Goal: Task Accomplishment & Management: Use online tool/utility

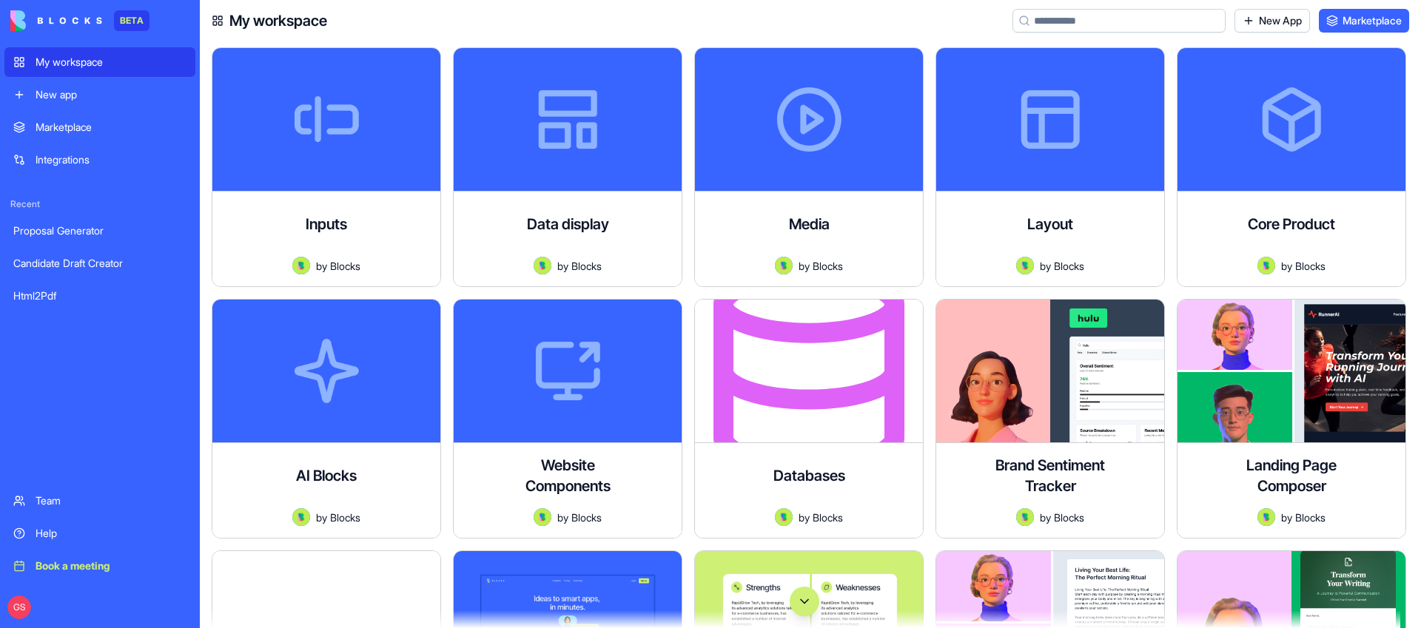
click at [1067, 24] on input at bounding box center [1119, 21] width 213 height 24
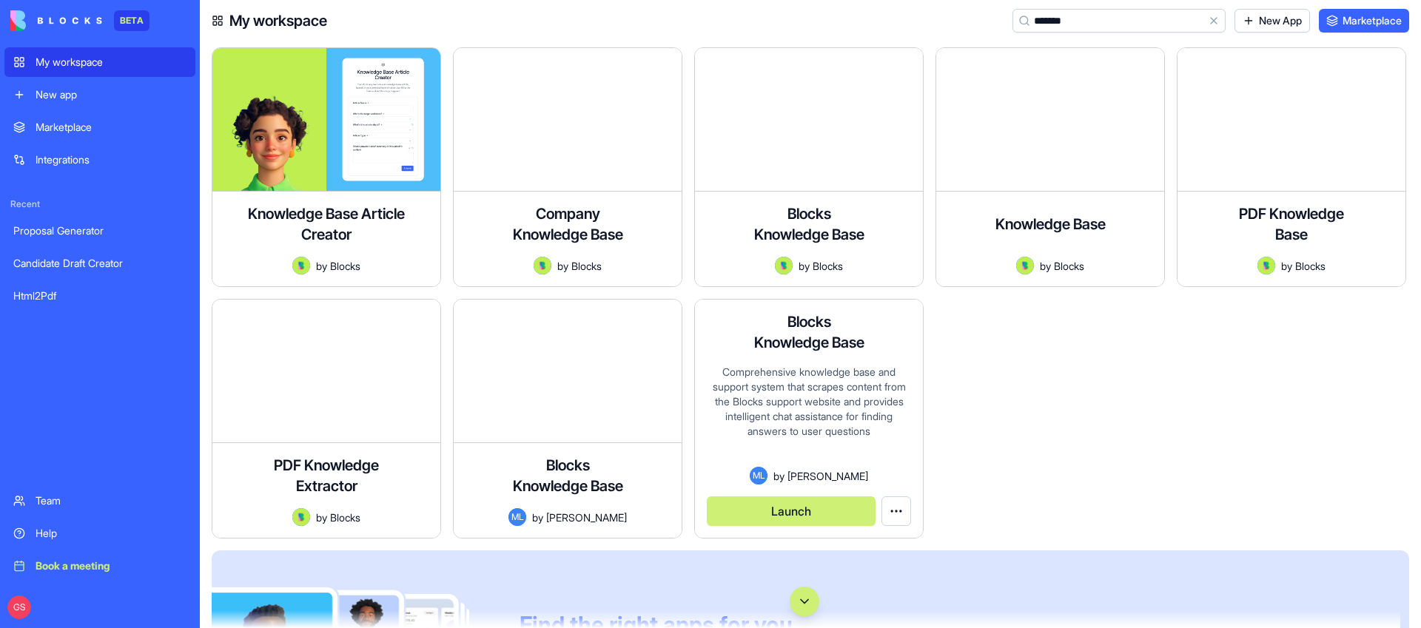
type input "*******"
click at [783, 509] on button "Launch" at bounding box center [791, 512] width 169 height 30
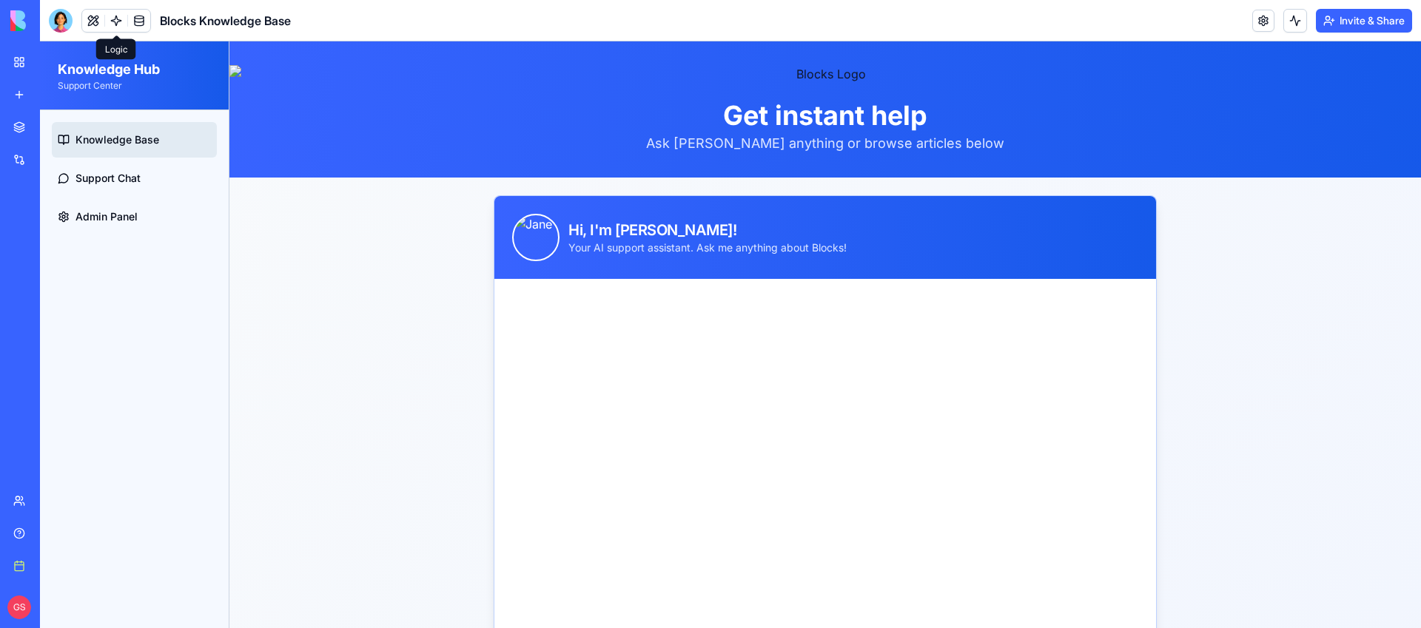
click at [118, 19] on link at bounding box center [116, 21] width 22 height 22
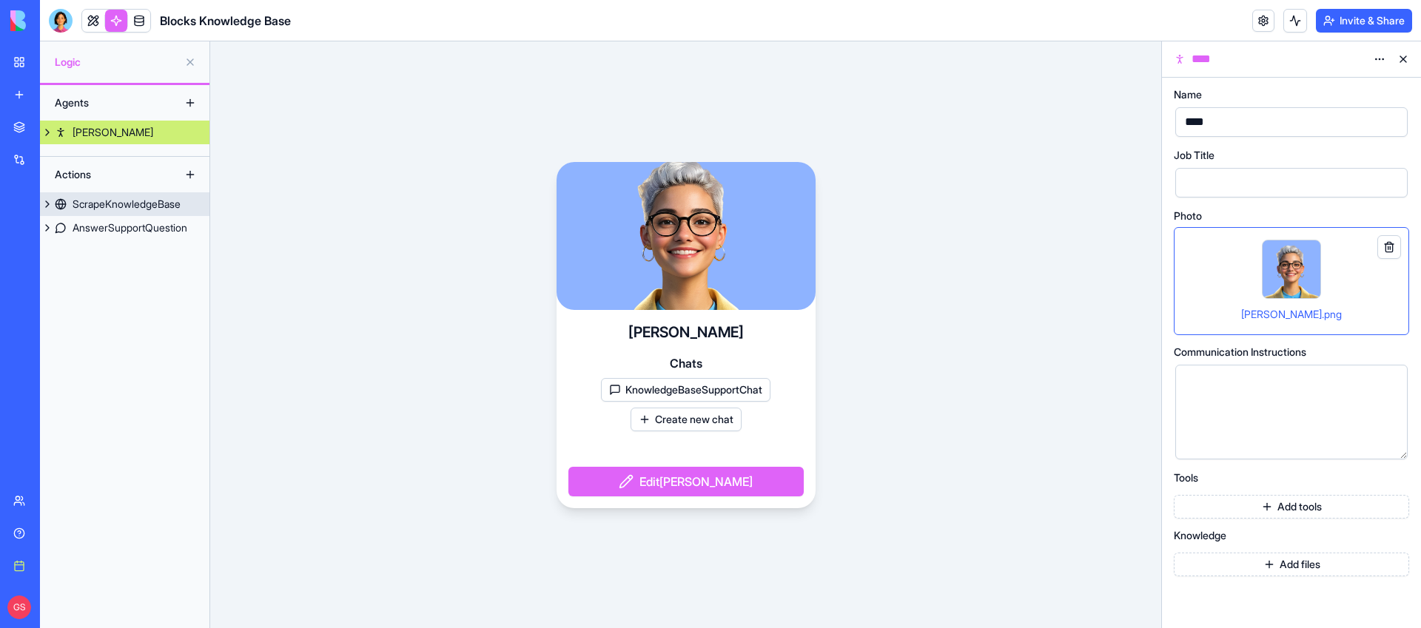
click at [159, 204] on div "ScrapeKnowledgeBase" at bounding box center [127, 204] width 108 height 15
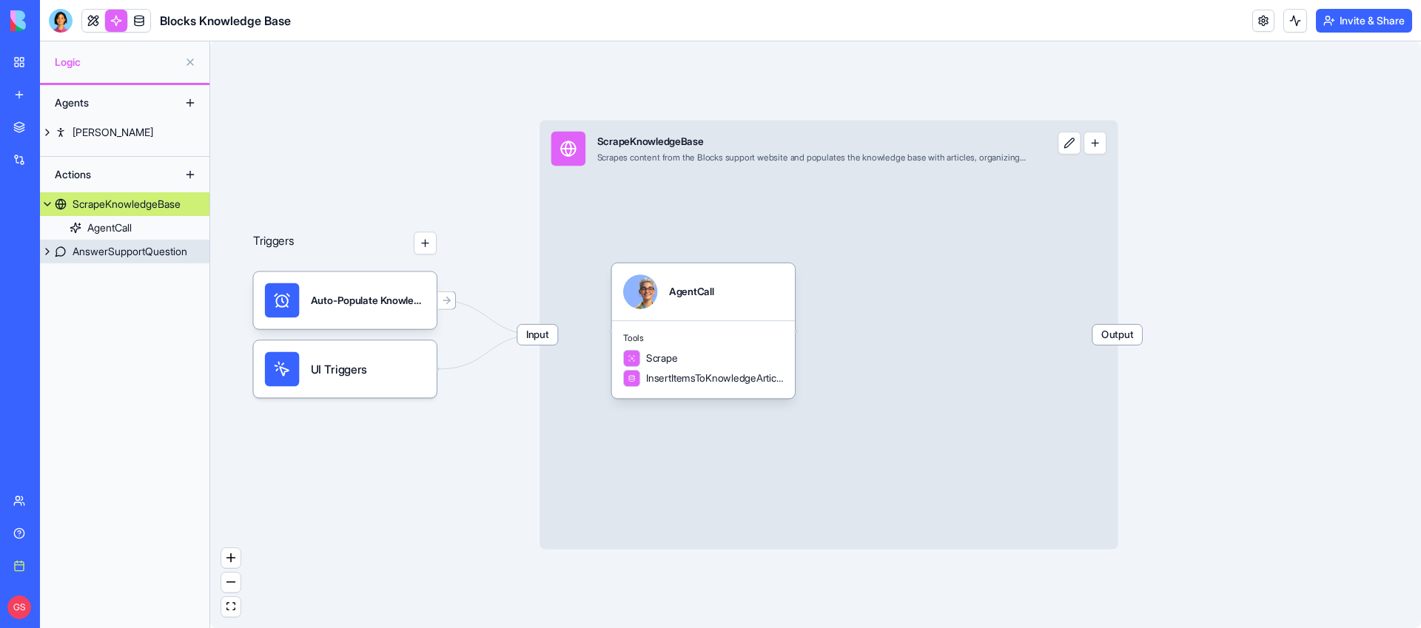
click at [123, 255] on div "AnswerSupportQuestion" at bounding box center [130, 251] width 115 height 15
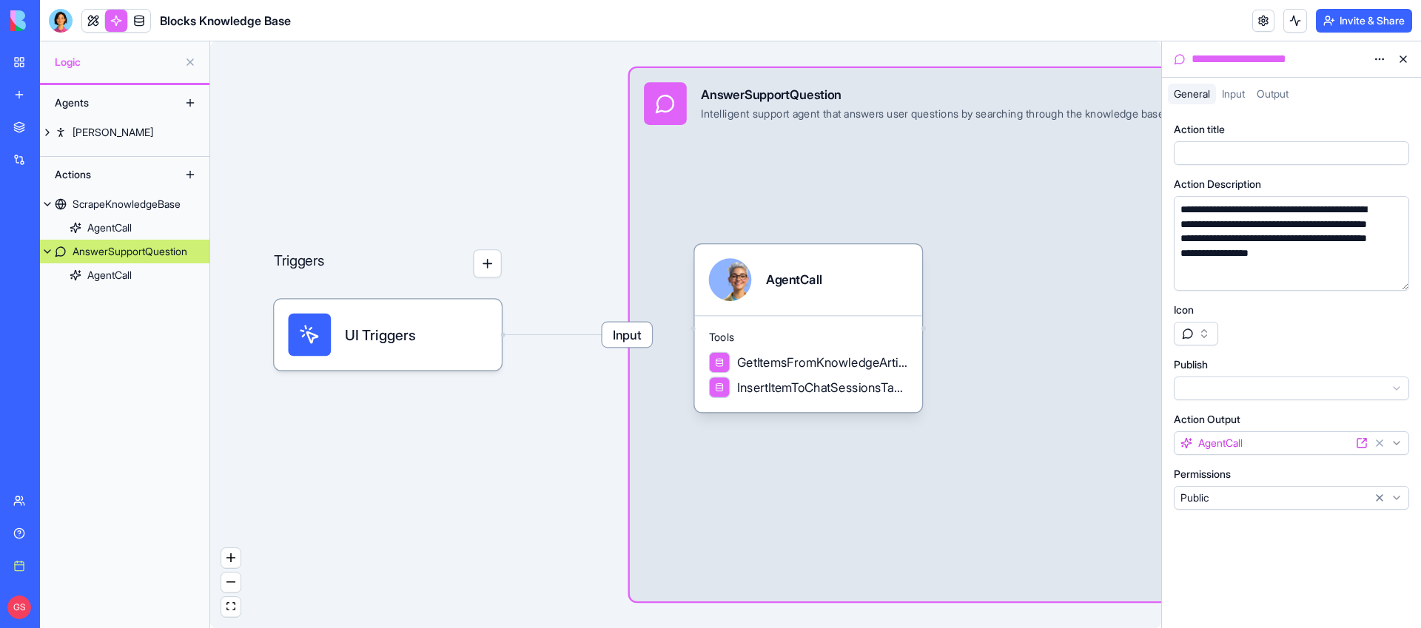
click at [141, 131] on link "[PERSON_NAME]" at bounding box center [125, 133] width 170 height 24
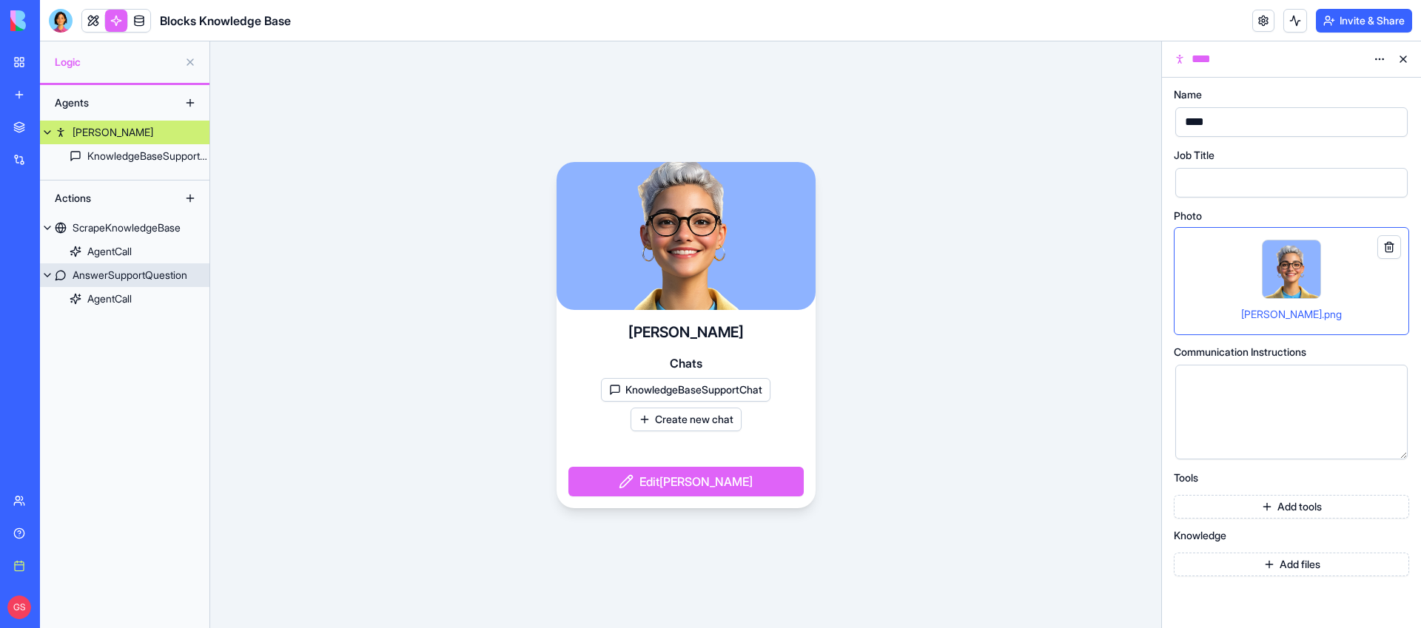
click at [712, 383] on button "KnowledgeBaseSupportChat" at bounding box center [686, 390] width 170 height 24
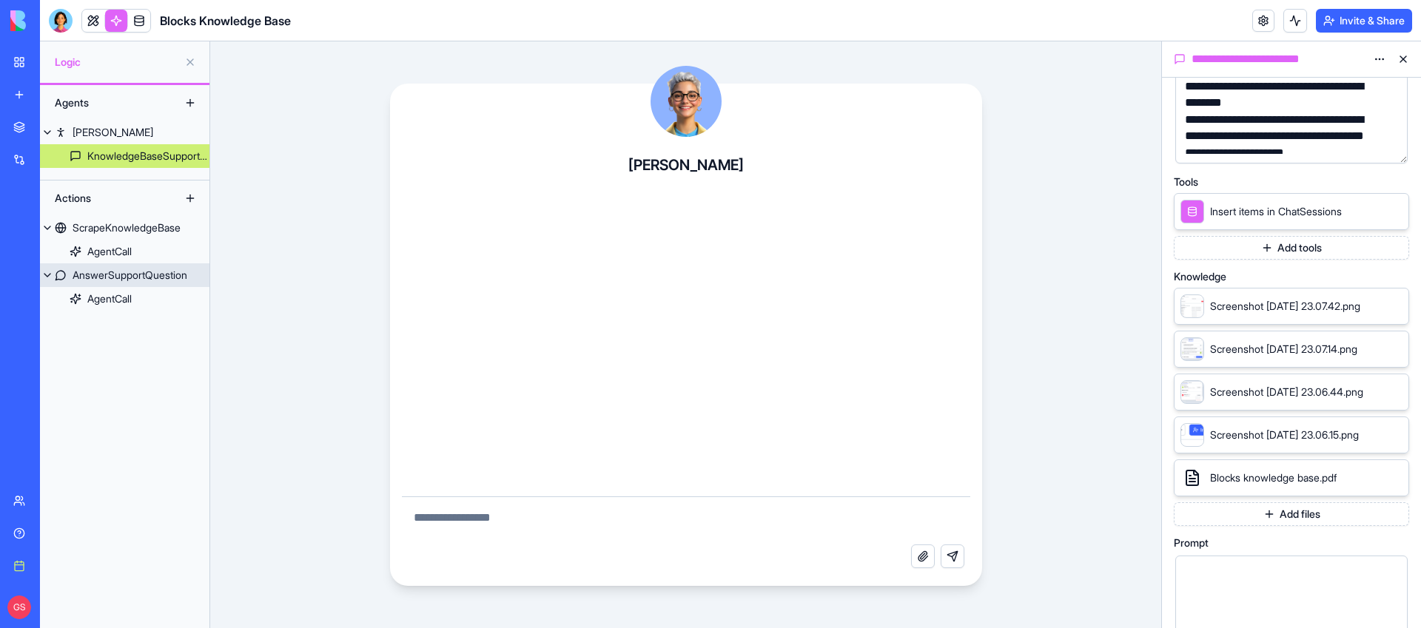
scroll to position [74, 0]
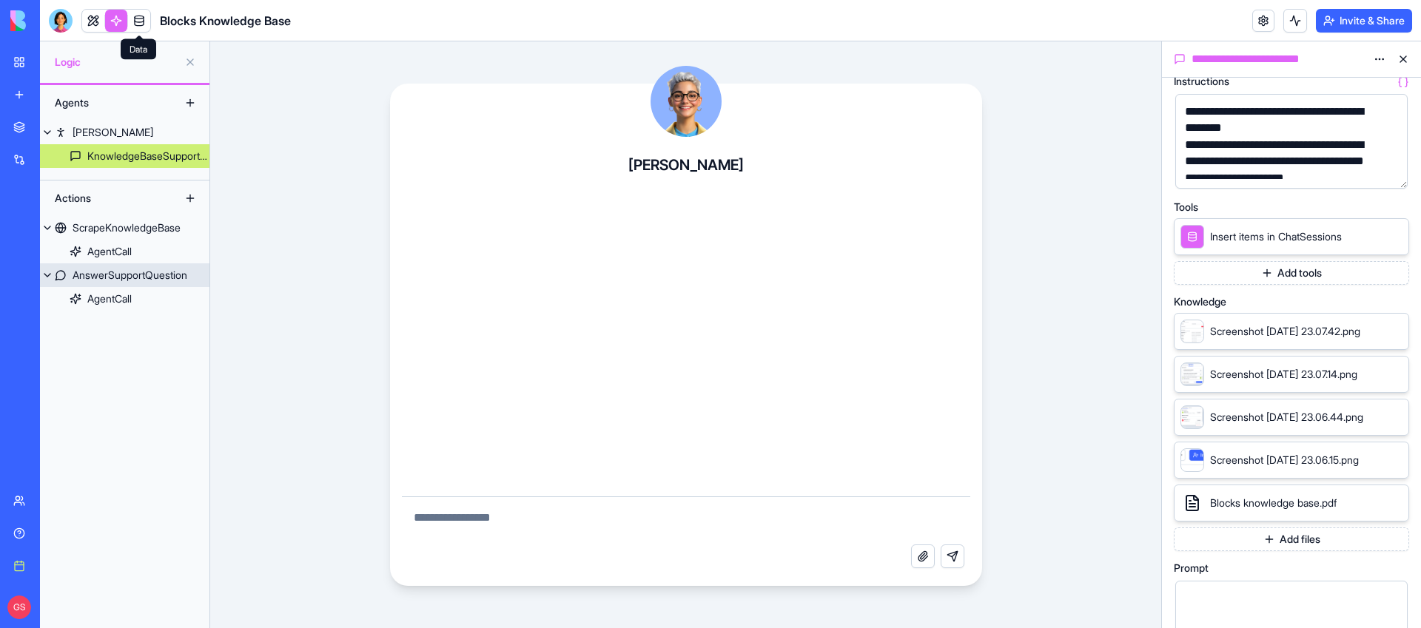
click at [146, 17] on link at bounding box center [139, 21] width 22 height 22
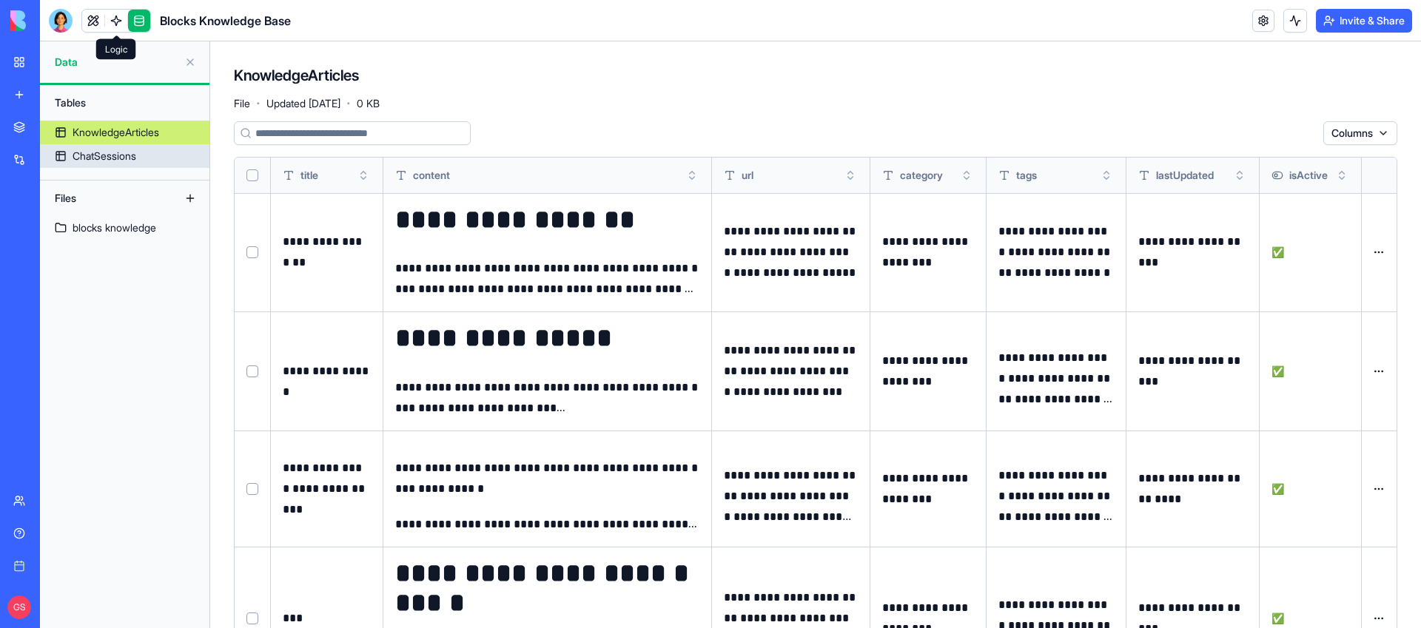
click at [136, 154] on div "ChatSessions" at bounding box center [105, 156] width 64 height 15
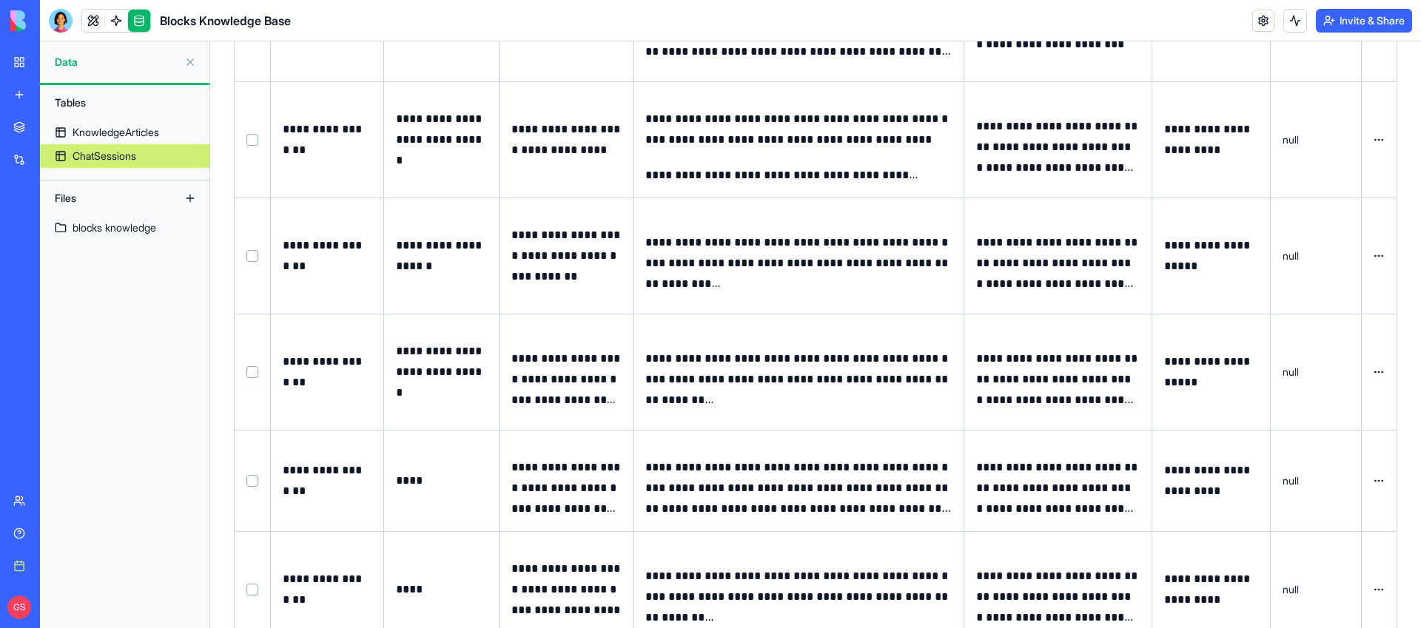
scroll to position [431, 0]
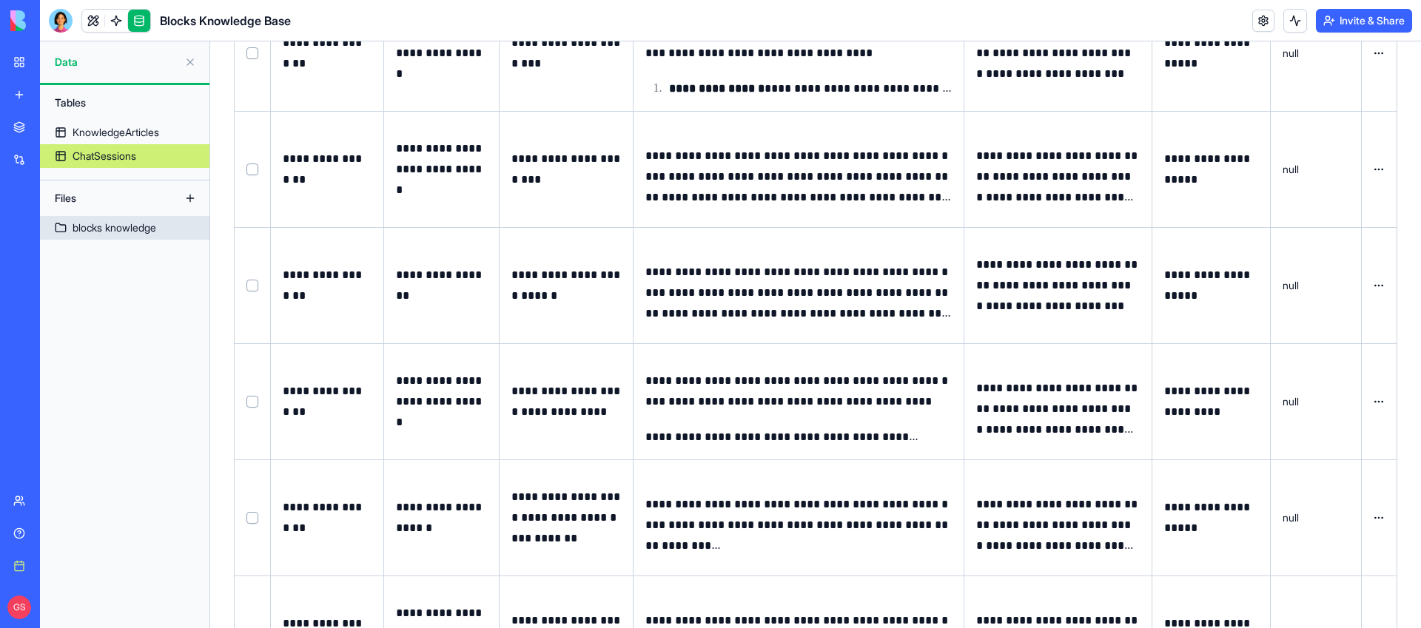
click at [124, 216] on link "blocks knowledge" at bounding box center [125, 228] width 170 height 24
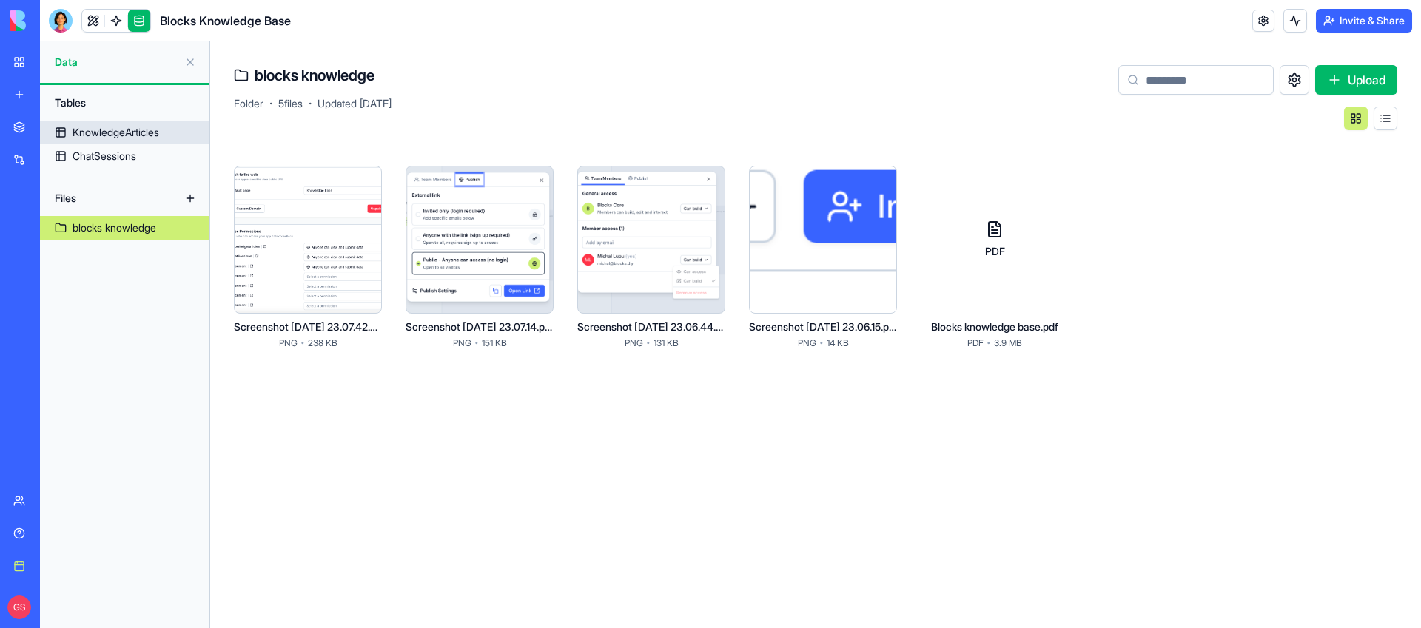
click at [131, 130] on div "KnowledgeArticles" at bounding box center [116, 132] width 87 height 15
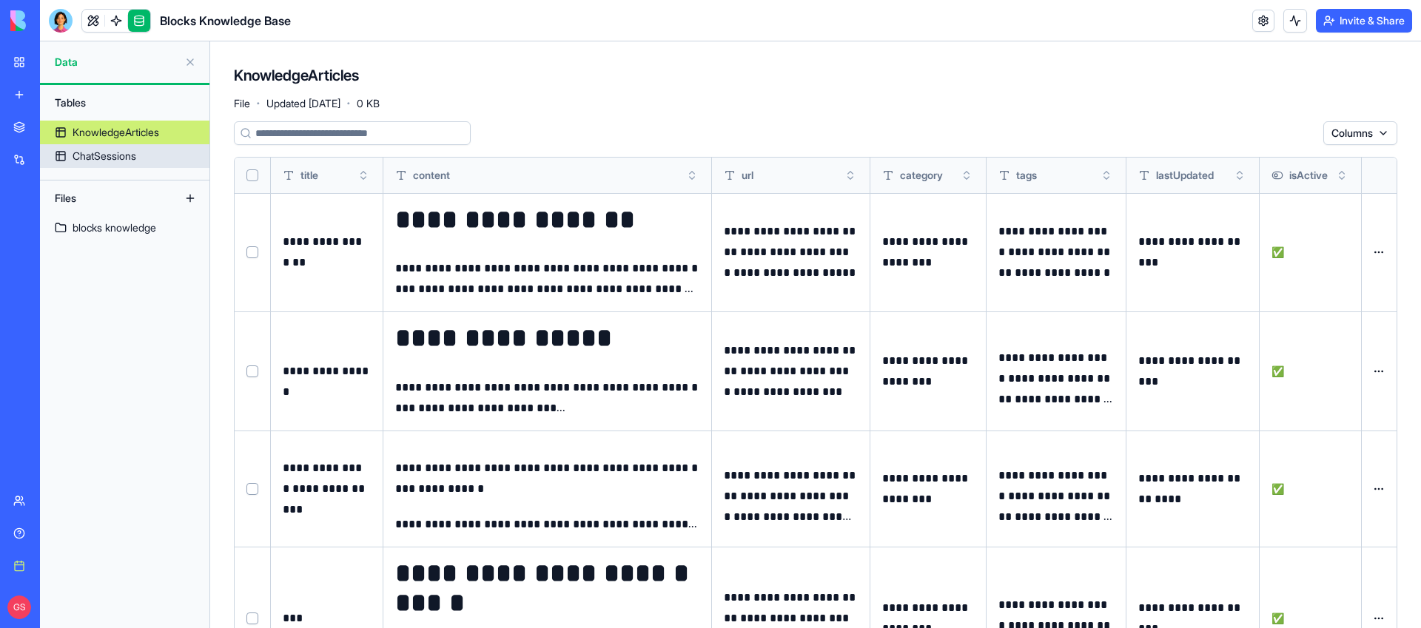
click at [141, 144] on link "ChatSessions" at bounding box center [125, 156] width 170 height 24
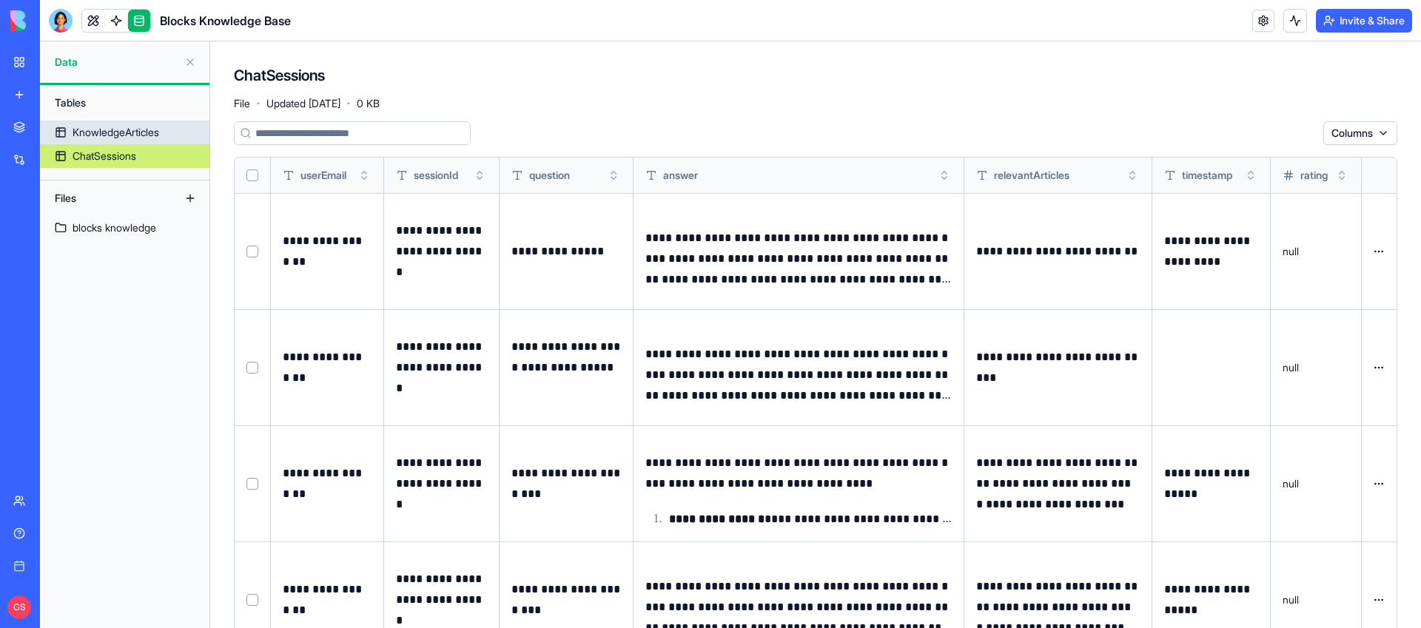
click at [94, 127] on div "KnowledgeArticles" at bounding box center [116, 132] width 87 height 15
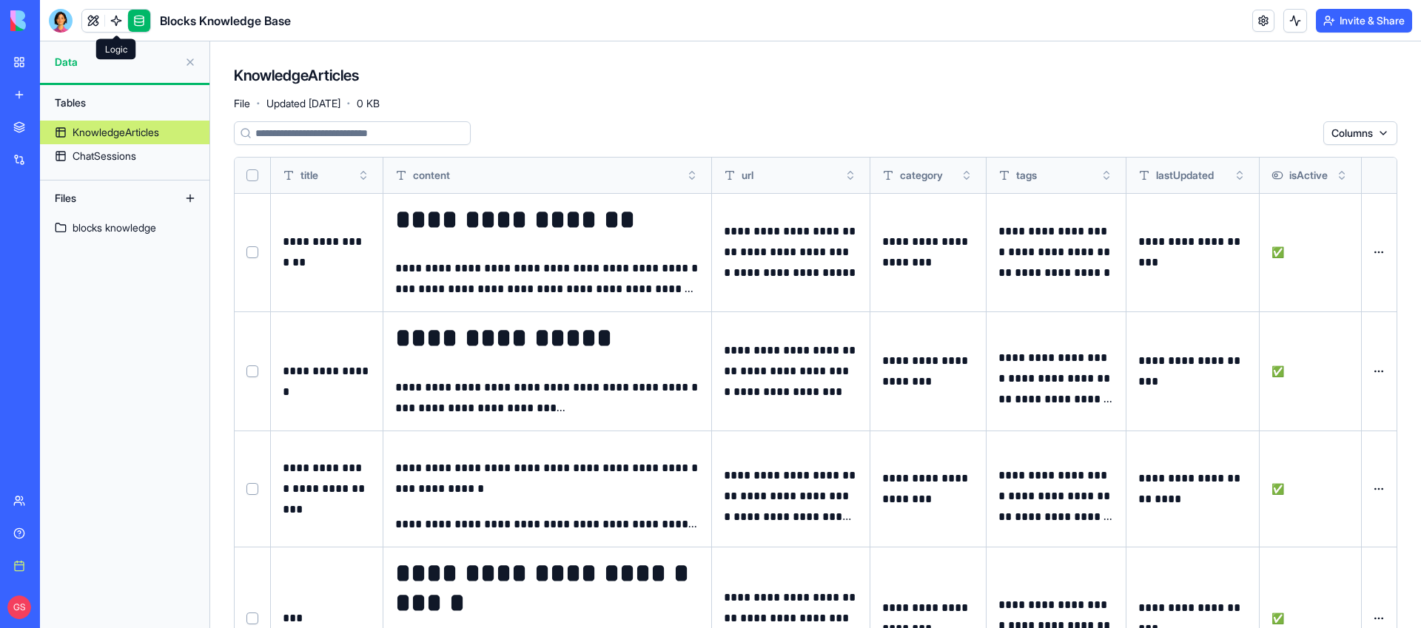
click at [125, 13] on link at bounding box center [116, 21] width 22 height 22
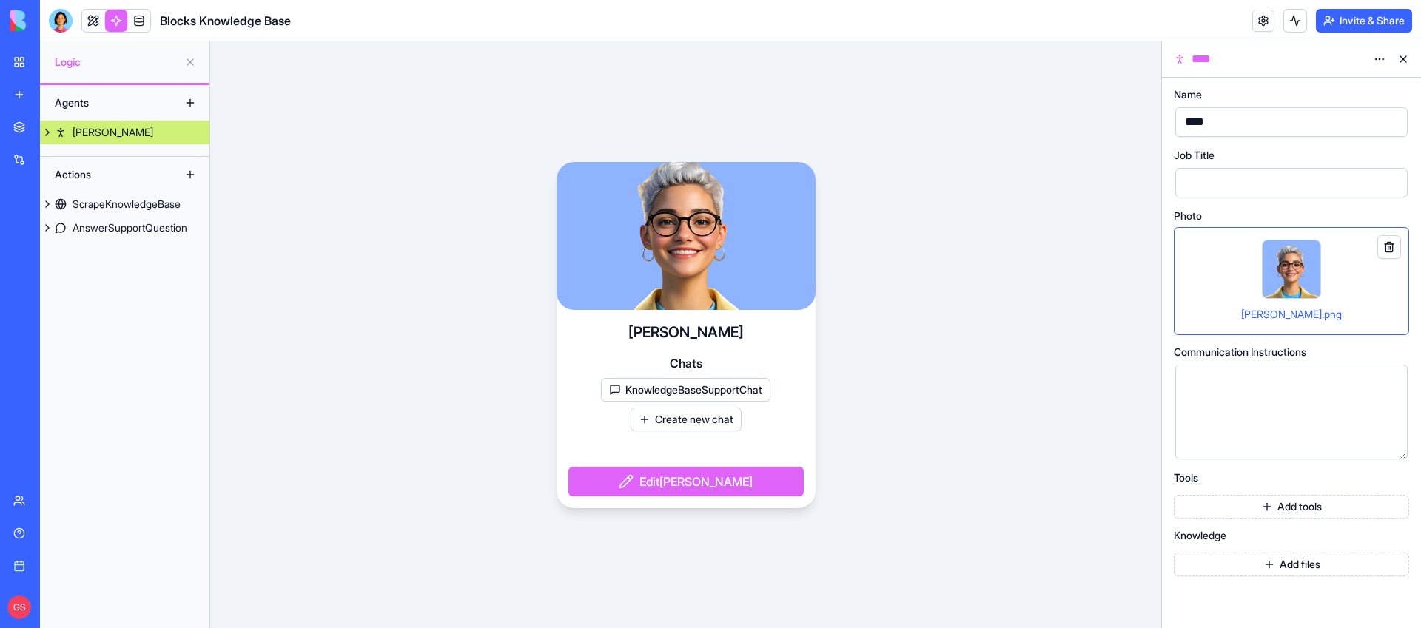
click at [697, 392] on button "KnowledgeBaseSupportChat" at bounding box center [686, 390] width 170 height 24
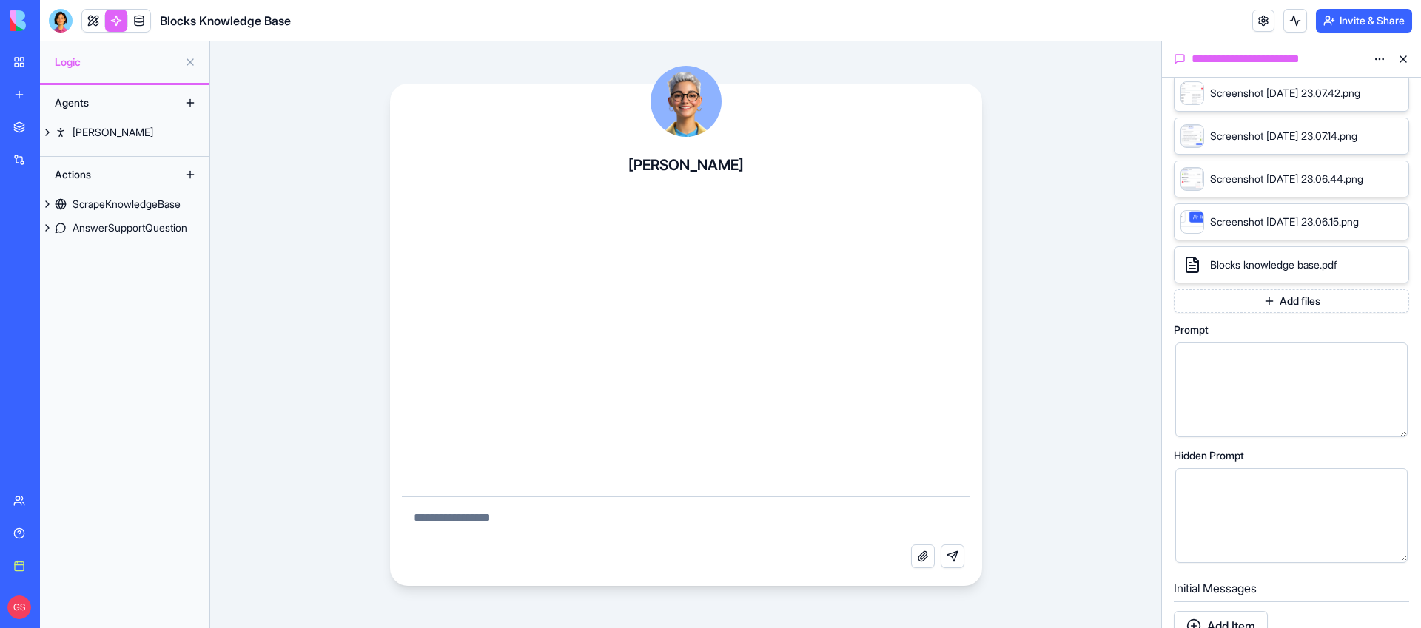
scroll to position [235, 0]
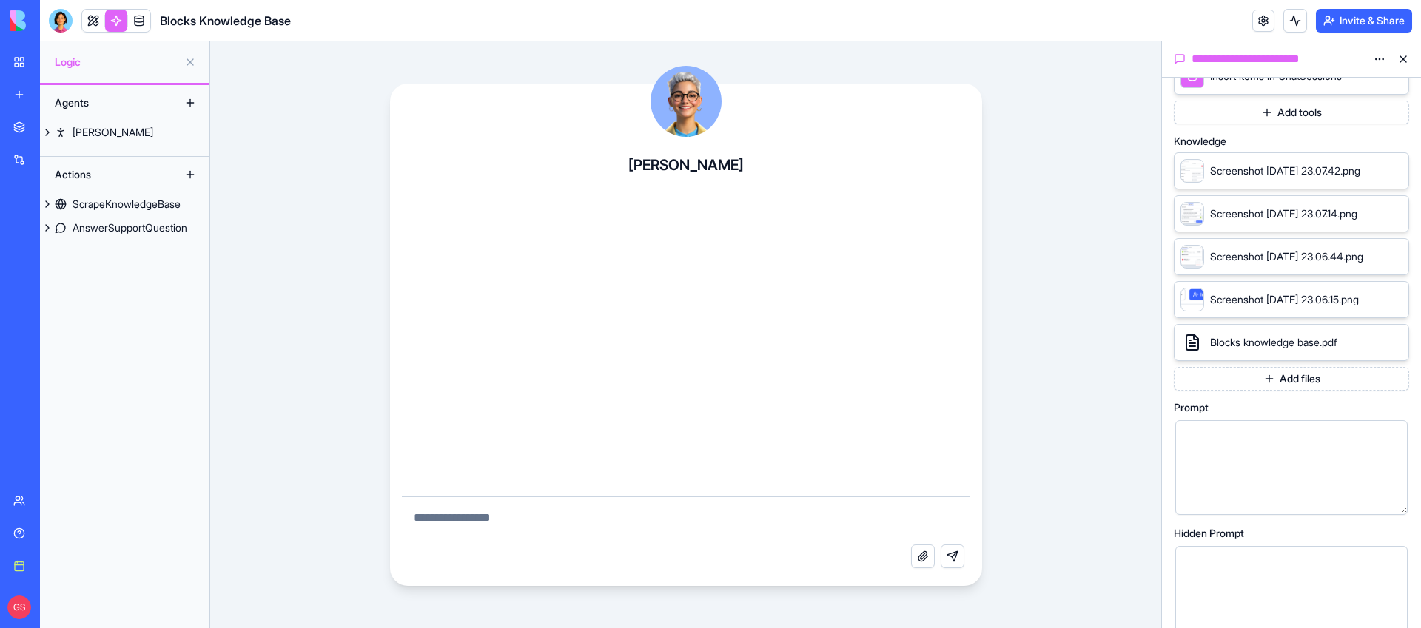
click at [1370, 173] on icon at bounding box center [1376, 171] width 12 height 12
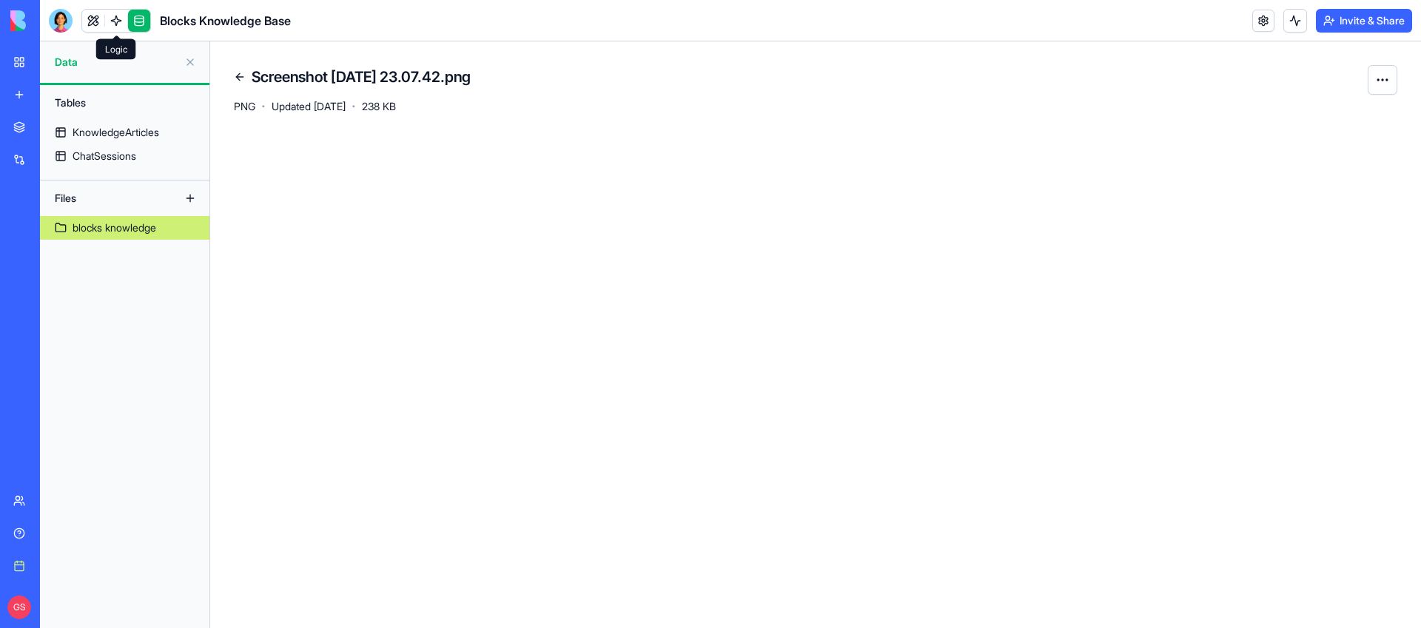
click at [115, 17] on link at bounding box center [116, 21] width 22 height 22
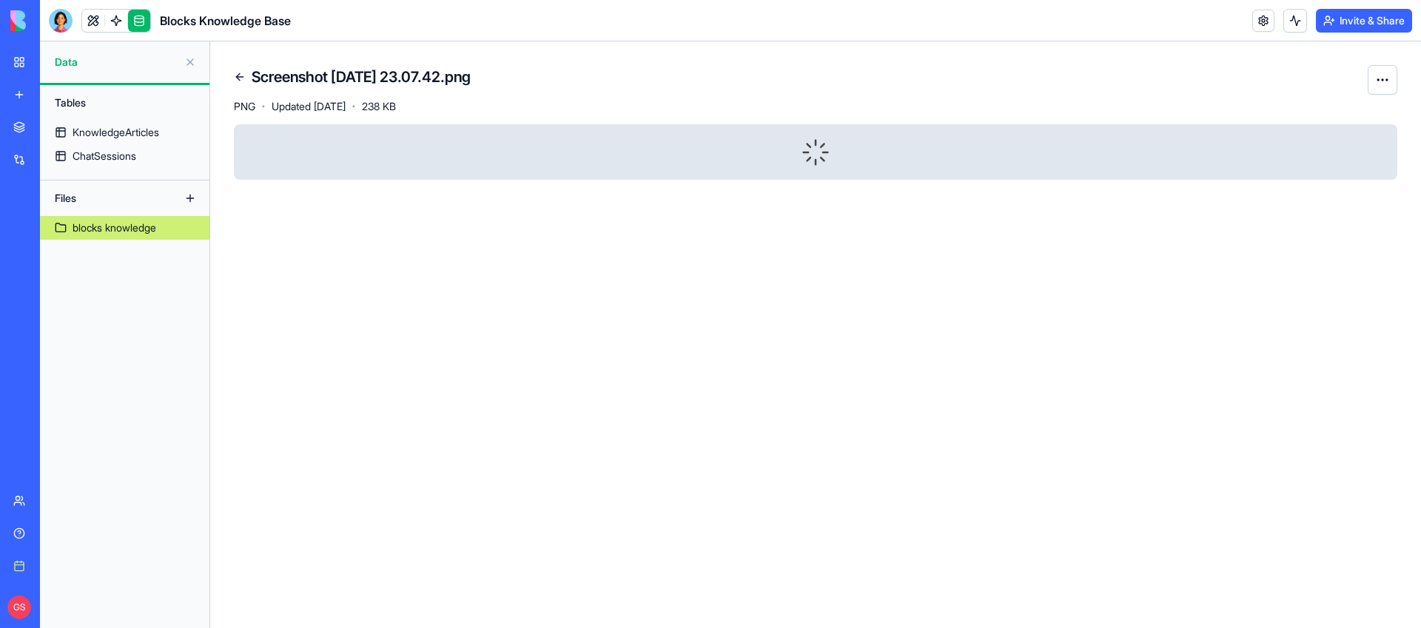
click at [95, 229] on div "blocks knowledge" at bounding box center [115, 228] width 84 height 15
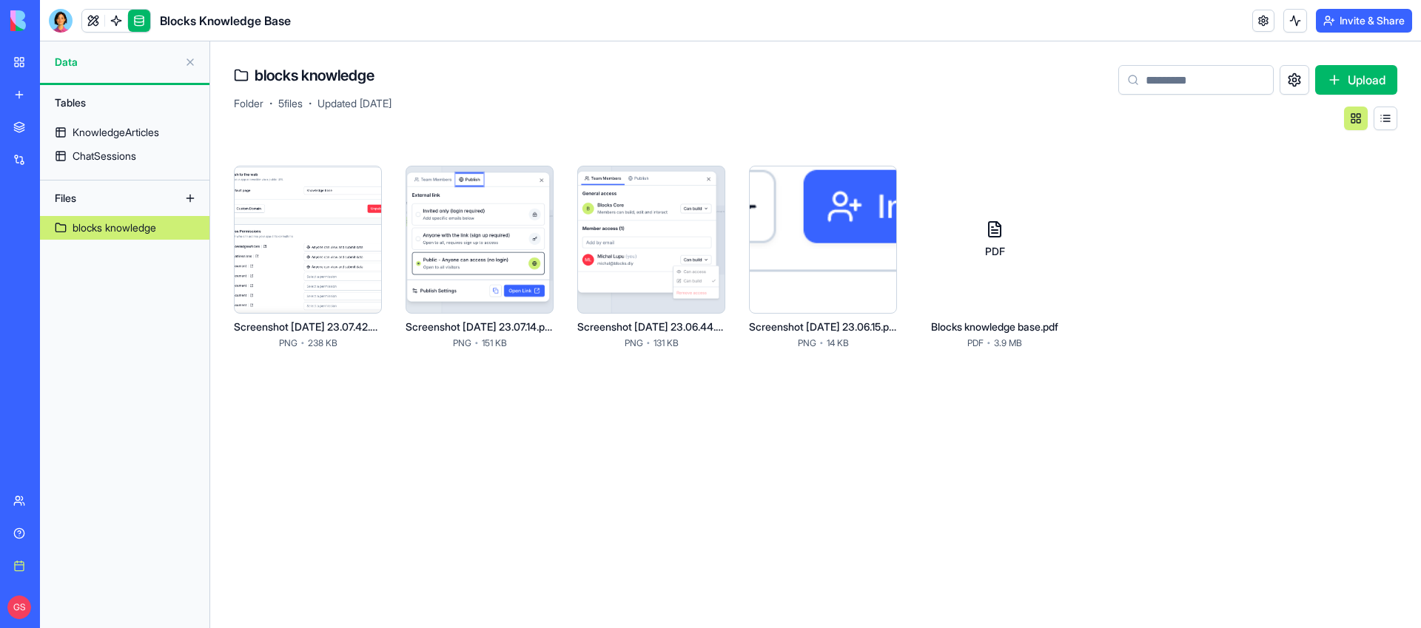
click at [313, 206] on div at bounding box center [308, 240] width 148 height 148
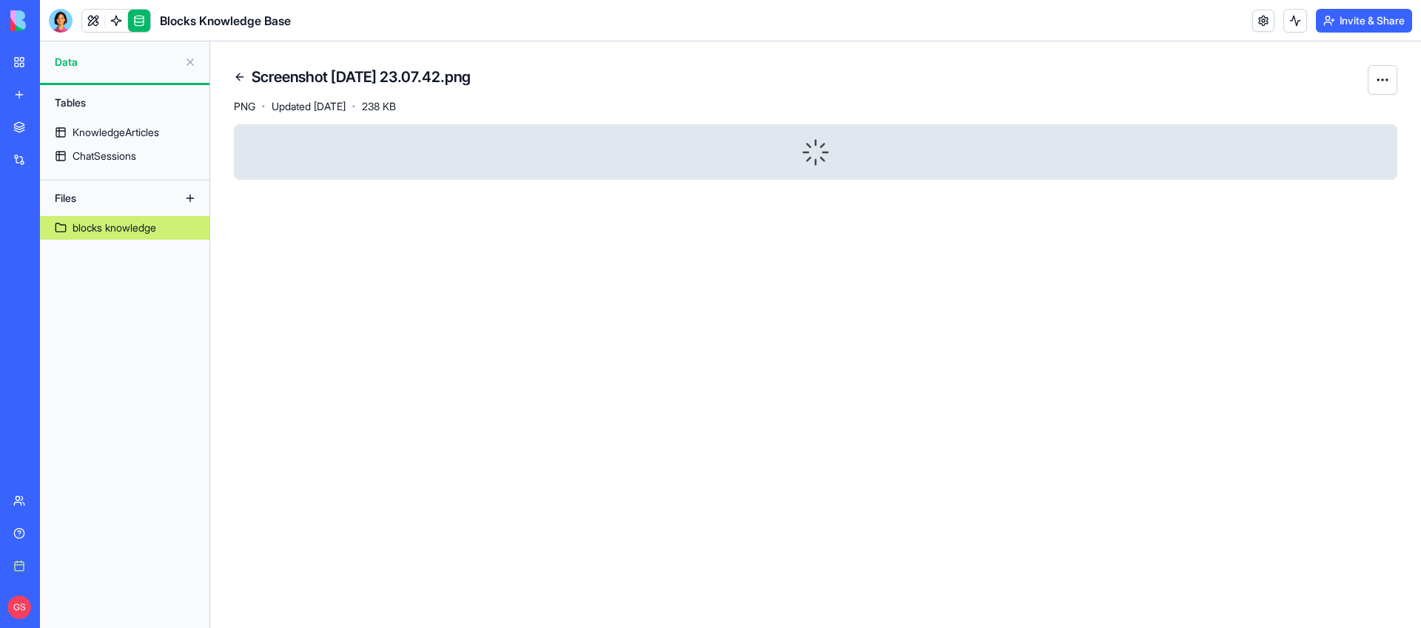
click at [232, 78] on link at bounding box center [240, 77] width 24 height 24
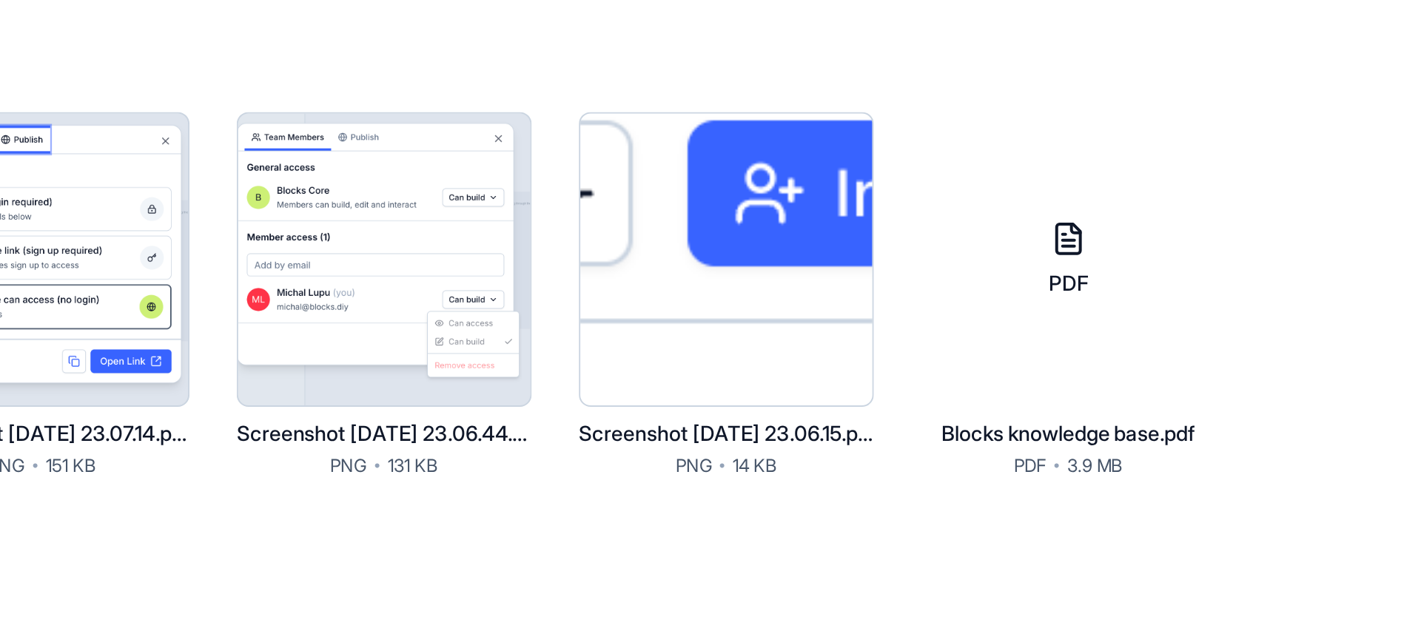
click at [817, 243] on div at bounding box center [823, 240] width 148 height 148
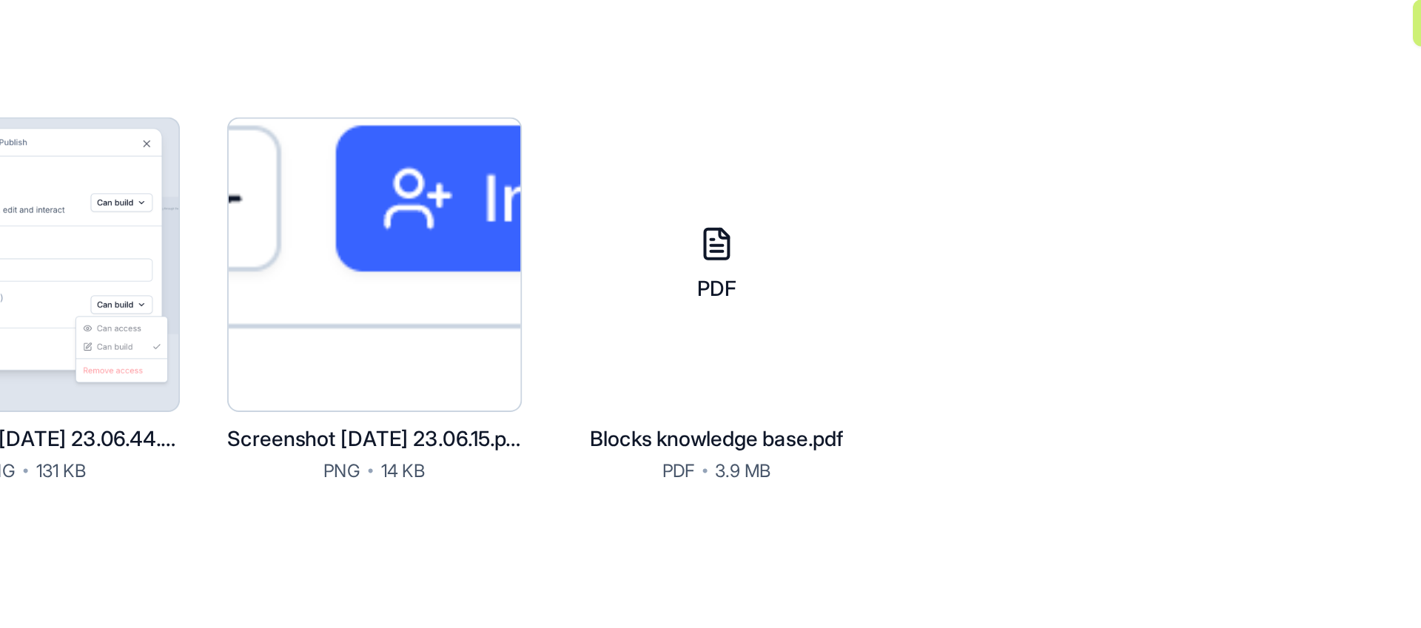
click at [1047, 184] on html "BETA My workspace New app Marketplace Integrations Recent Proposal Generator Ca…" at bounding box center [710, 314] width 1421 height 628
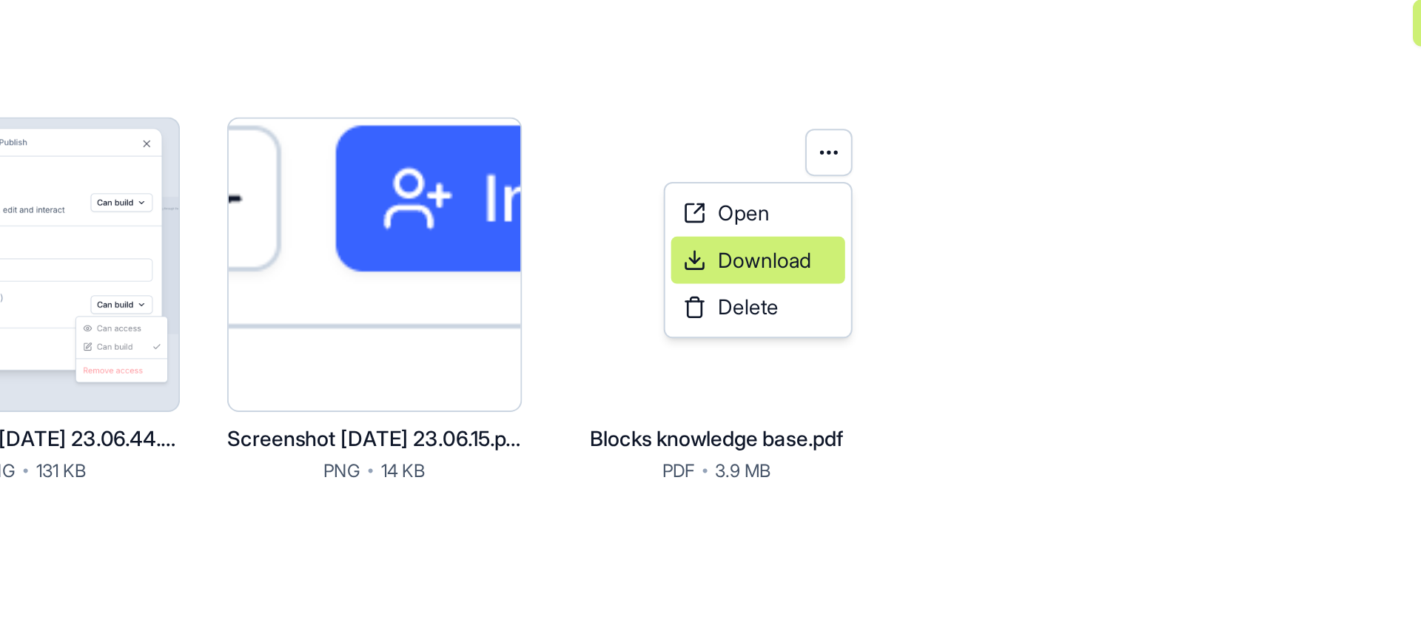
click at [1027, 233] on span "Download" at bounding box center [1019, 237] width 47 height 15
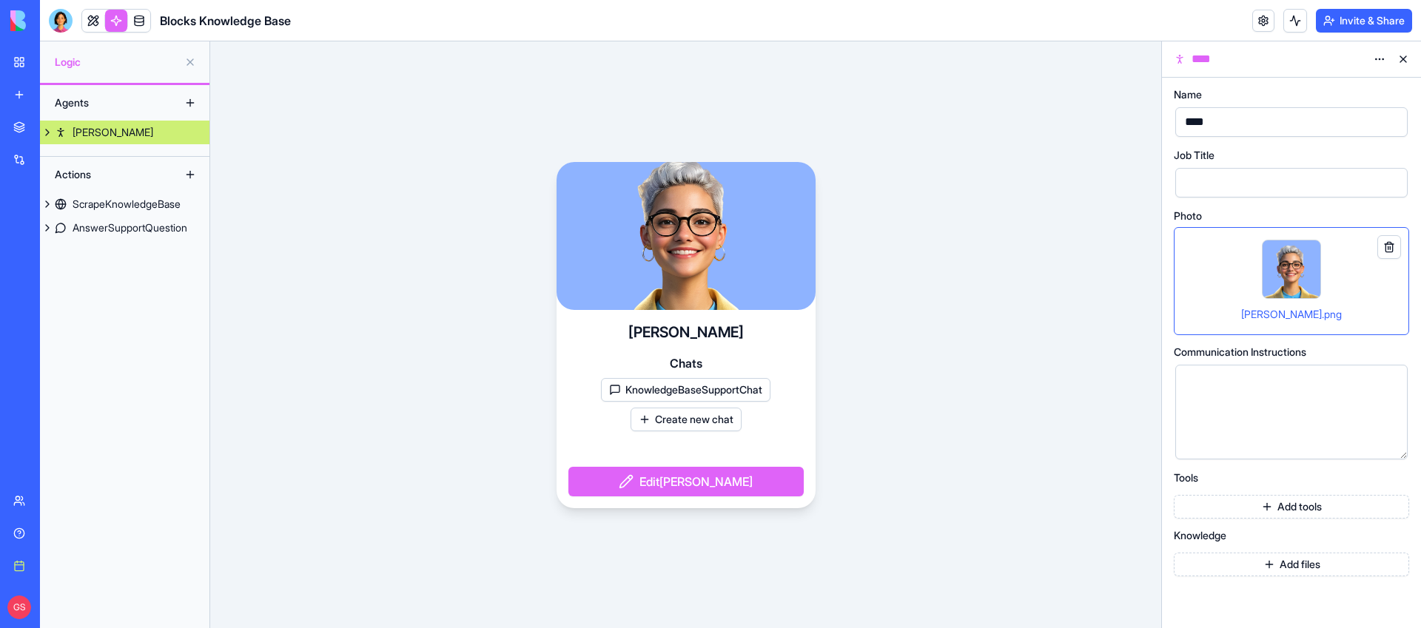
click at [717, 379] on button "KnowledgeBaseSupportChat" at bounding box center [686, 390] width 170 height 24
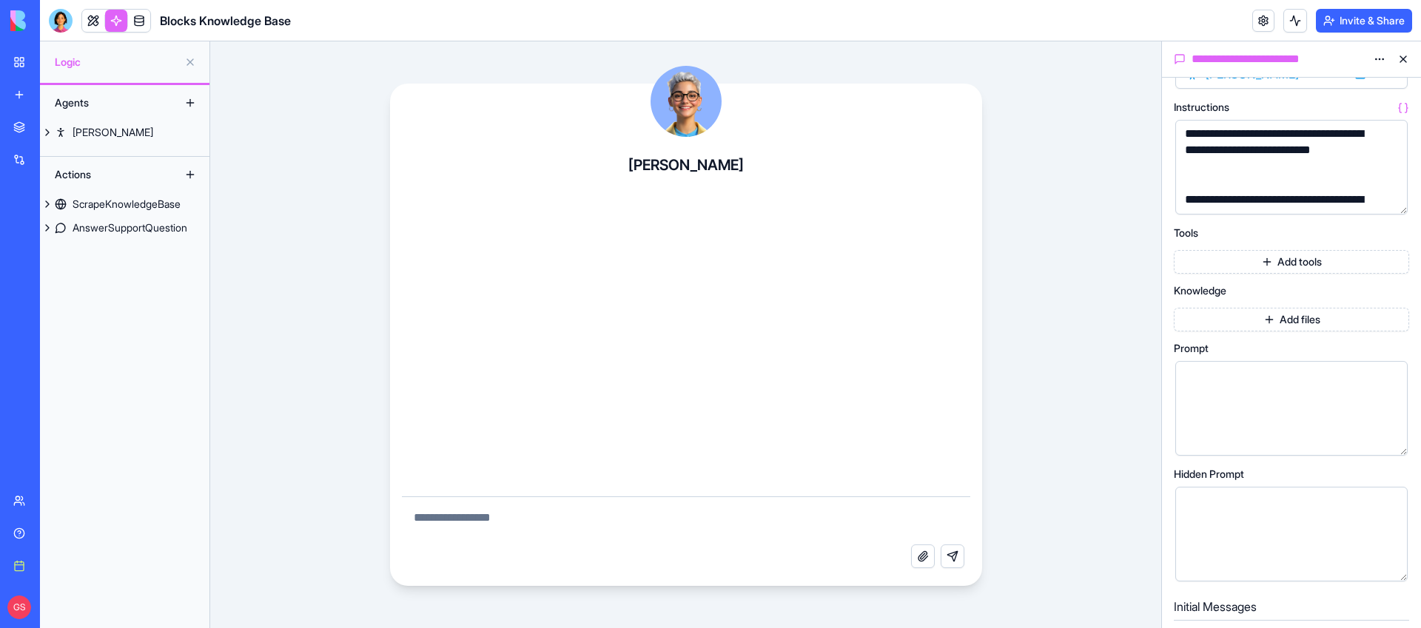
scroll to position [720, 0]
